Goal: Navigation & Orientation: Find specific page/section

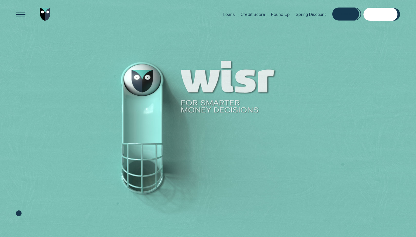
click at [353, 16] on div "Log in" at bounding box center [346, 14] width 29 height 13
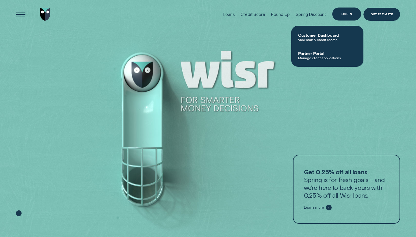
click at [346, 15] on div "Log in" at bounding box center [347, 14] width 10 height 3
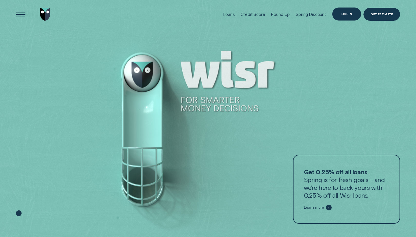
click at [346, 15] on div "Log in" at bounding box center [347, 14] width 10 height 3
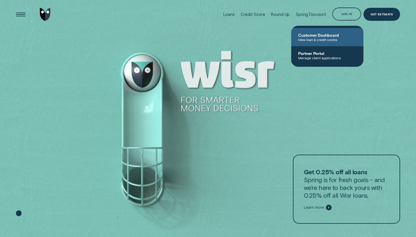
click at [322, 34] on span "Customer Dashboard" at bounding box center [327, 35] width 58 height 5
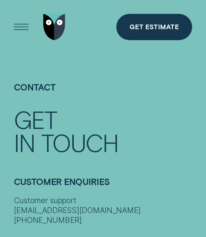
click at [18, 33] on div "Open Menu" at bounding box center [21, 26] width 37 height 37
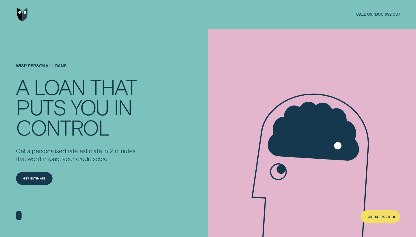
click at [25, 19] on img "Go to home page" at bounding box center [22, 14] width 11 height 13
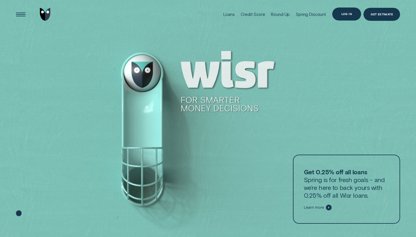
click at [206, 14] on div "Log in" at bounding box center [347, 14] width 10 height 3
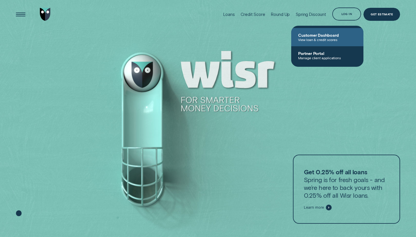
click at [206, 40] on span "View loan & credit scores" at bounding box center [327, 40] width 58 height 4
